Goal: Information Seeking & Learning: Learn about a topic

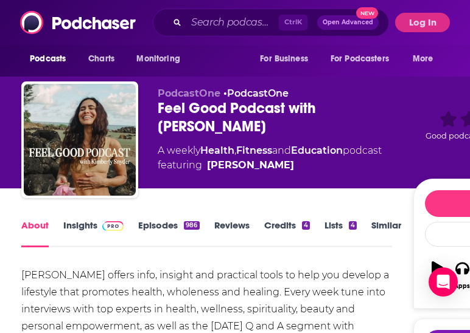
click at [213, 124] on div "Feel Good Podcast with [PERSON_NAME]" at bounding box center [286, 117] width 256 height 37
drag, startPoint x: 213, startPoint y: 127, endPoint x: 157, endPoint y: 110, distance: 58.3
click at [157, 110] on div "PodcastOne • PodcastOne Feel Good Podcast with [PERSON_NAME] A weekly Health , …" at bounding box center [293, 143] width 544 height 122
copy h1 "Feel Good Podcast with [PERSON_NAME]"
click at [89, 227] on link "Insights" at bounding box center [93, 234] width 60 height 28
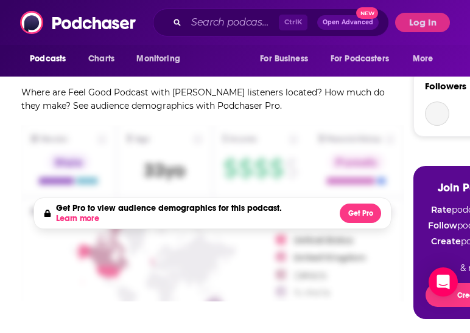
scroll to position [548, 0]
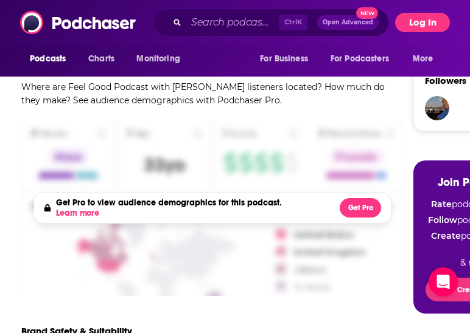
click at [414, 29] on button "Log In" at bounding box center [422, 22] width 55 height 19
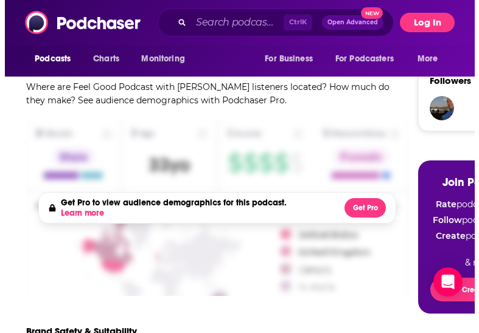
scroll to position [0, 0]
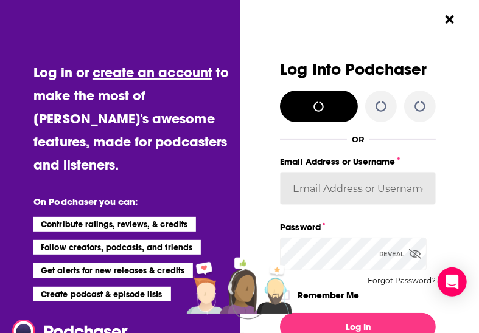
type input "[PERSON_NAME][EMAIL_ADDRESS][PERSON_NAME][DOMAIN_NAME]"
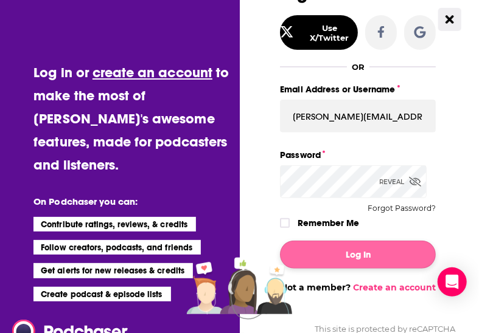
scroll to position [155, 0]
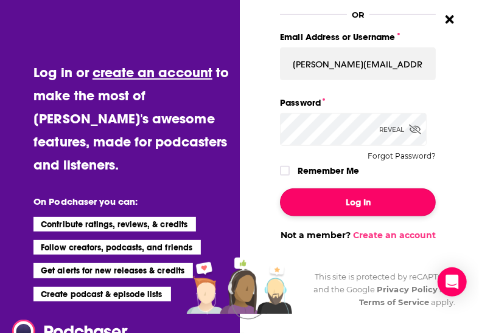
click at [354, 198] on button "Log In" at bounding box center [358, 203] width 156 height 28
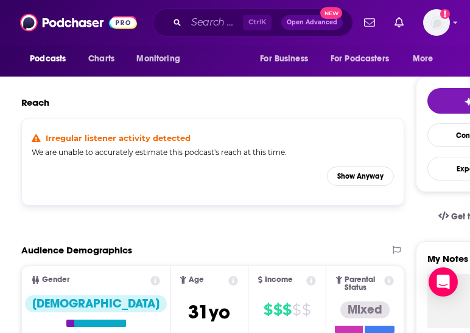
scroll to position [304, 0]
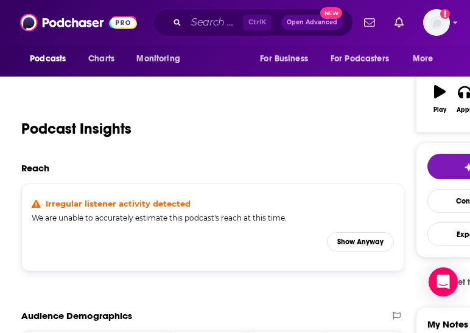
scroll to position [183, 0]
